Goal: Task Accomplishment & Management: Manage account settings

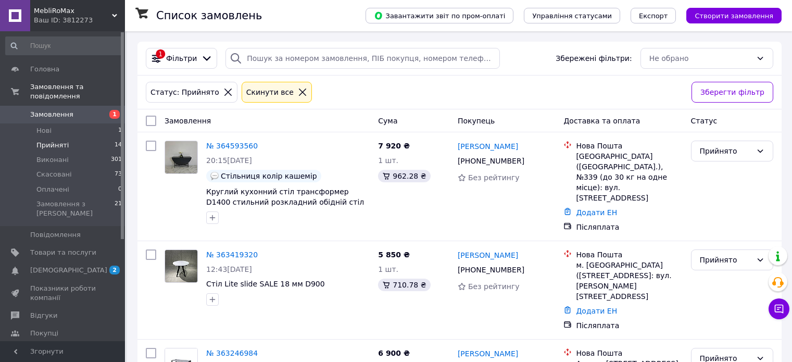
click at [56, 110] on link "Замовлення 1" at bounding box center [64, 115] width 128 height 18
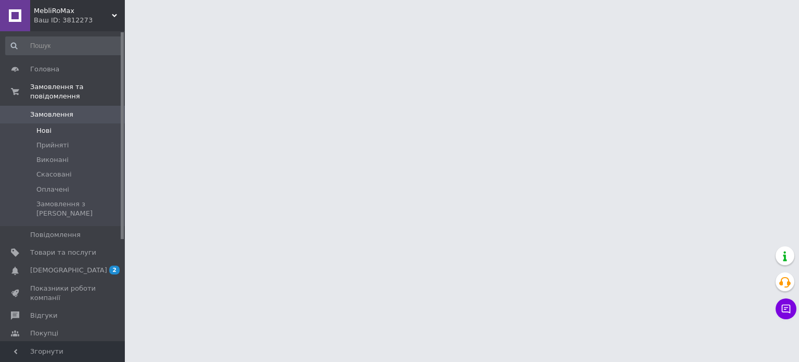
click at [48, 126] on span "Нові" at bounding box center [43, 130] width 15 height 9
drag, startPoint x: 53, startPoint y: 154, endPoint x: 52, endPoint y: 165, distance: 11.5
click at [53, 155] on span "Виконані" at bounding box center [52, 159] width 32 height 9
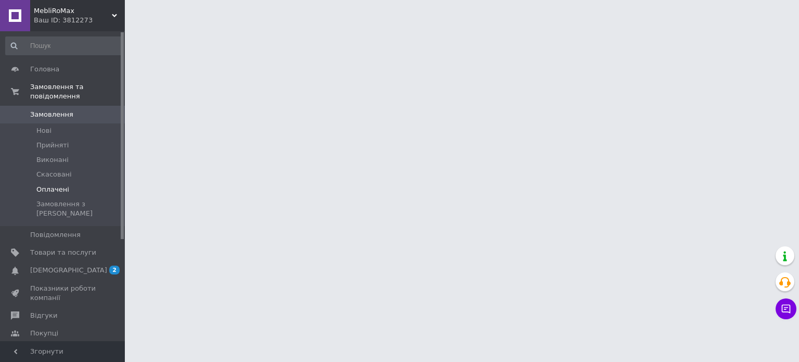
click at [52, 185] on span "Оплачені" at bounding box center [52, 189] width 33 height 9
click at [48, 141] on span "Прийняті" at bounding box center [52, 145] width 32 height 9
click at [44, 141] on span "Прийняті" at bounding box center [52, 145] width 32 height 9
